Goal: Task Accomplishment & Management: Manage account settings

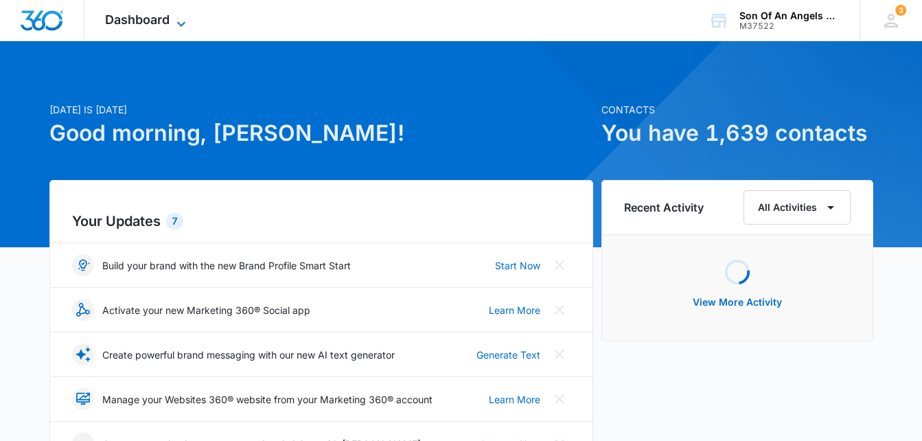
click at [178, 19] on icon at bounding box center [181, 24] width 16 height 16
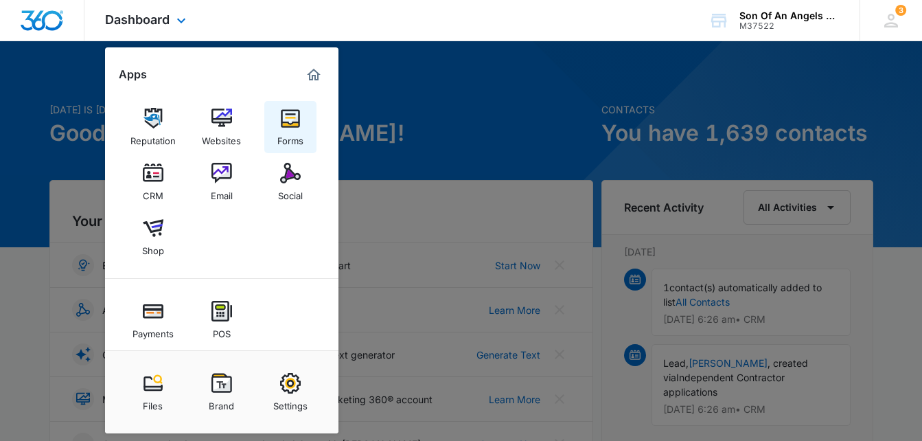
click at [288, 122] on img at bounding box center [290, 118] width 21 height 21
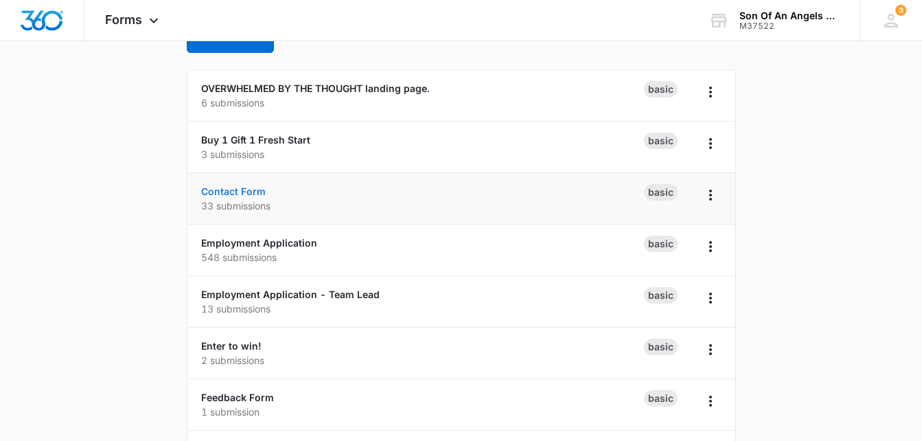
scroll to position [115, 0]
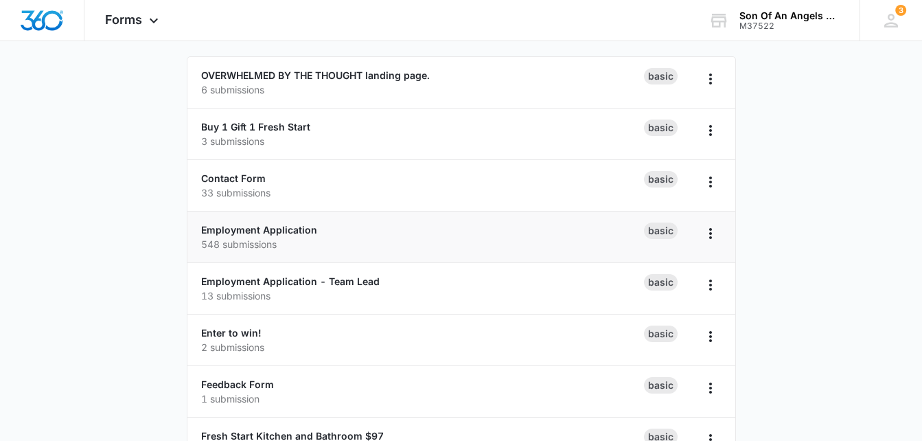
click at [220, 237] on p "548 submissions" at bounding box center [422, 244] width 443 height 14
click at [225, 232] on link "Employment Application" at bounding box center [259, 230] width 116 height 12
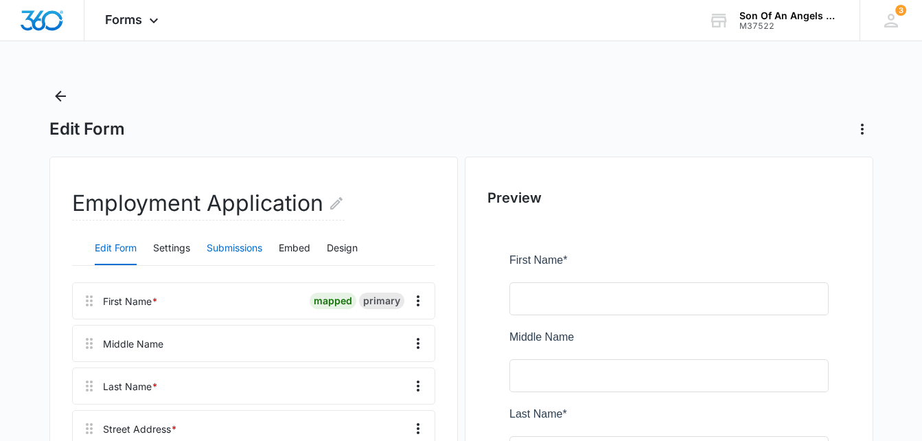
click at [244, 249] on button "Submissions" at bounding box center [235, 248] width 56 height 33
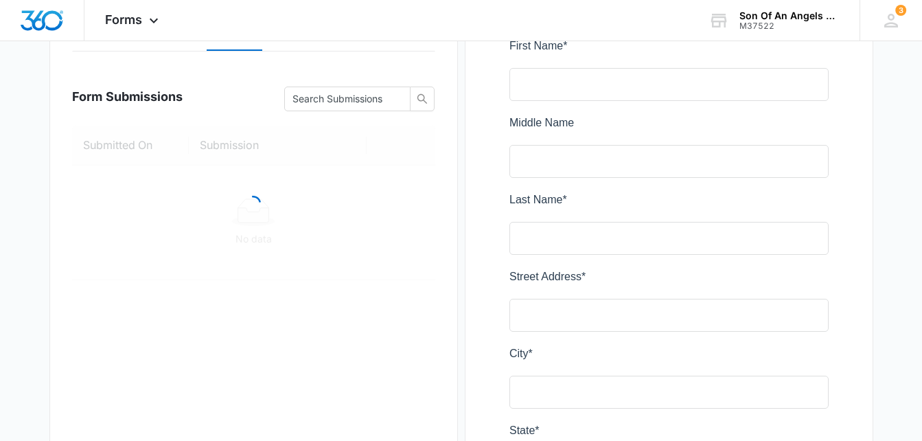
scroll to position [217, 0]
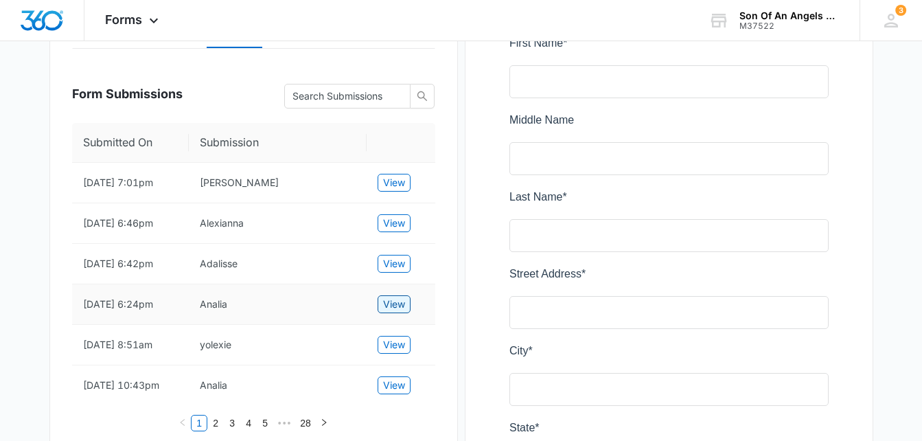
click at [394, 312] on span "View" at bounding box center [394, 304] width 22 height 15
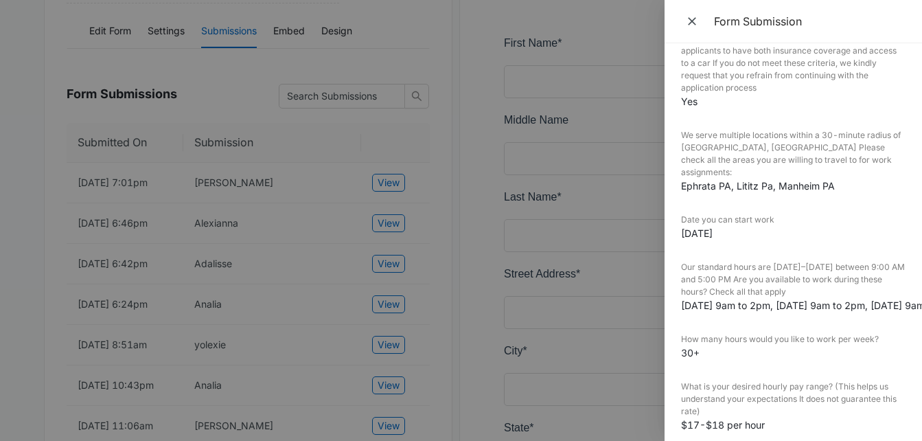
scroll to position [637, 0]
